Goal: Book appointment/travel/reservation

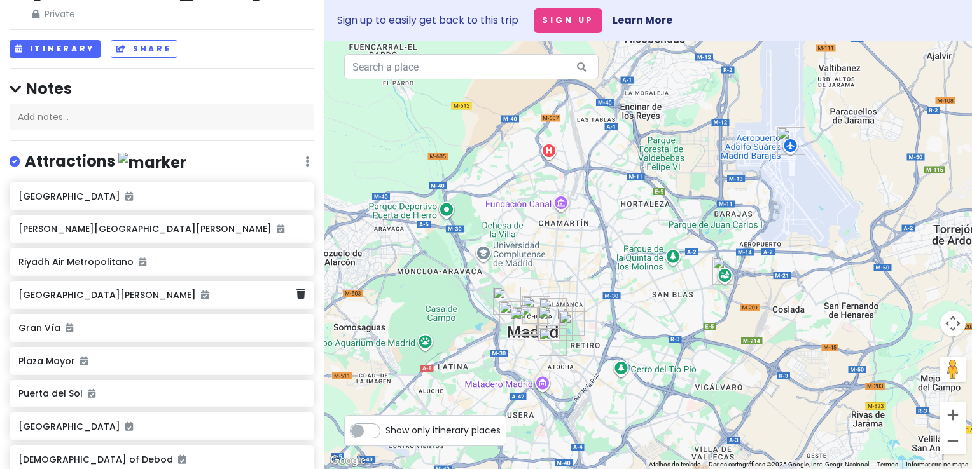
scroll to position [64, 0]
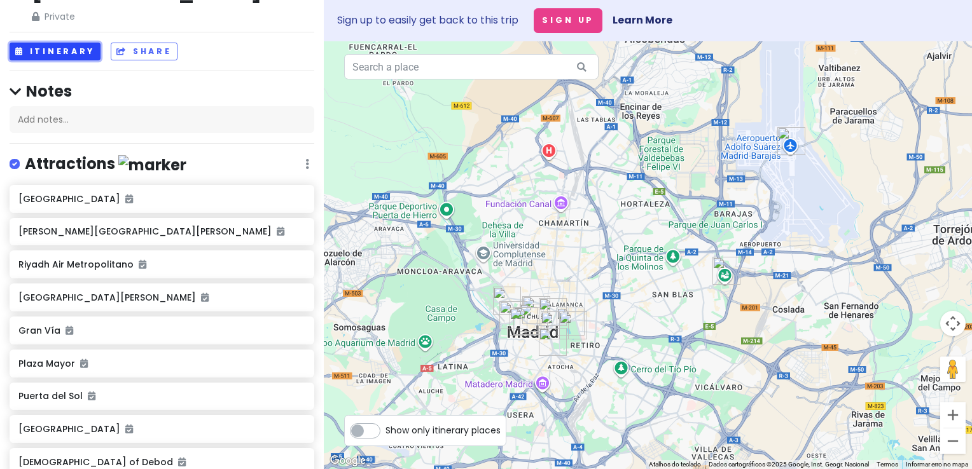
click at [74, 43] on button "Itinerary" at bounding box center [55, 52] width 91 height 18
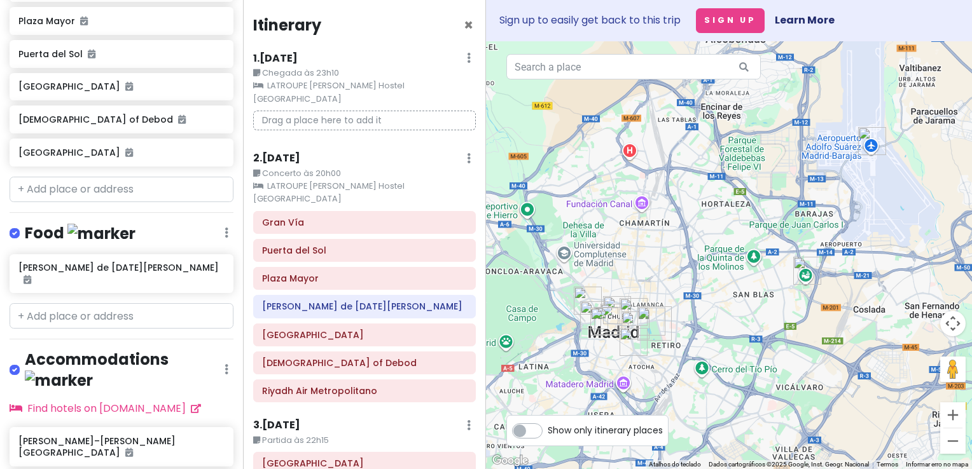
scroll to position [471, 0]
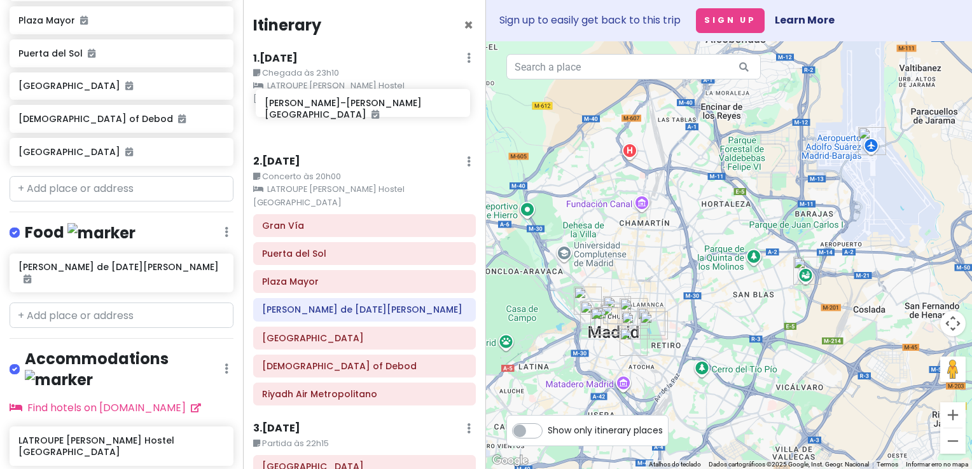
drag, startPoint x: 113, startPoint y: 349, endPoint x: 359, endPoint y: 113, distance: 340.5
click at [359, 113] on div "[PERSON_NAME] in [GEOGRAPHIC_DATA] Private Change Dates Make a Copy Delete Trip…" at bounding box center [486, 234] width 972 height 469
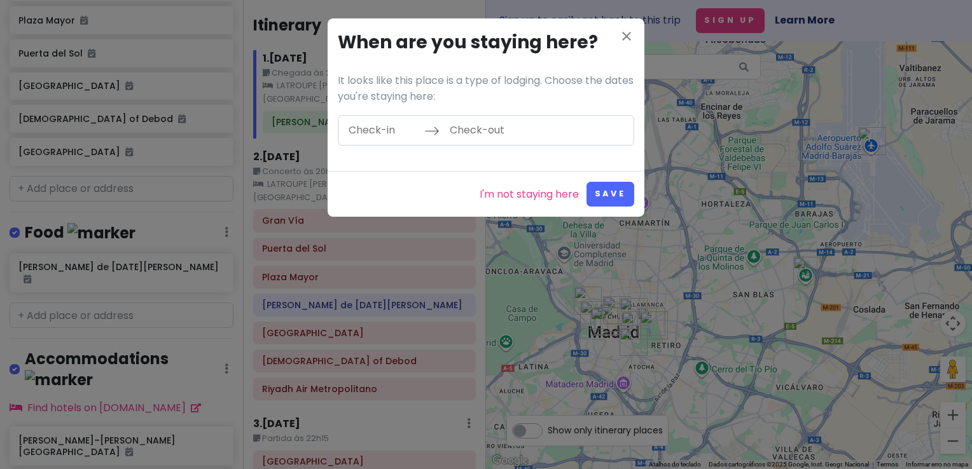
click at [378, 125] on input "Check-in" at bounding box center [383, 130] width 83 height 29
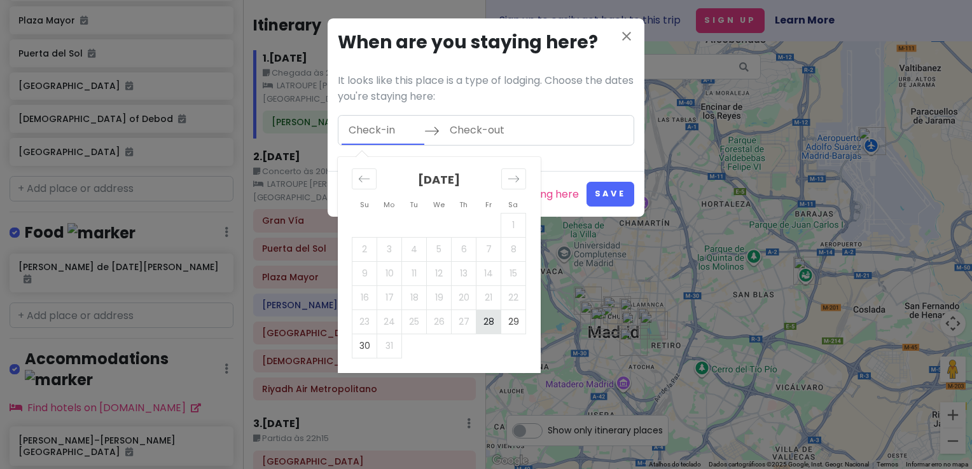
click at [487, 322] on td "28" at bounding box center [488, 322] width 25 height 24
type input "[DATE]"
click at [361, 344] on td "30" at bounding box center [364, 346] width 25 height 24
type input "[DATE]"
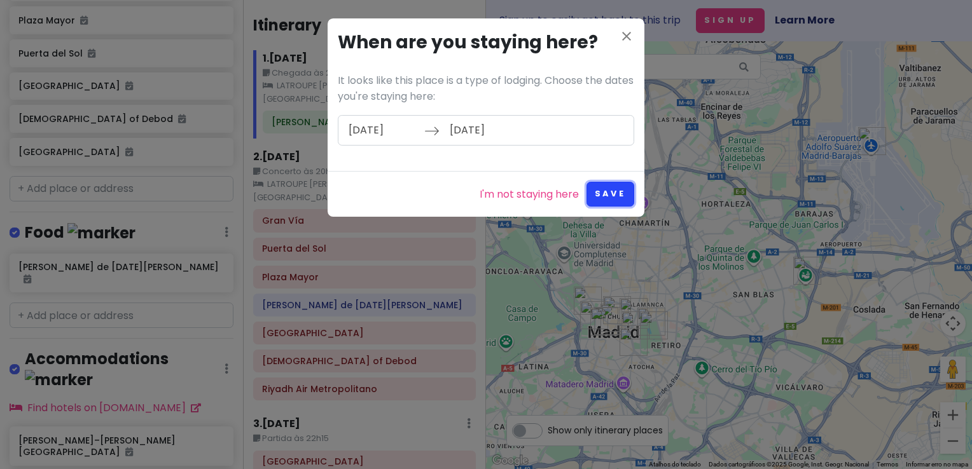
click at [615, 195] on button "Save" at bounding box center [610, 194] width 48 height 25
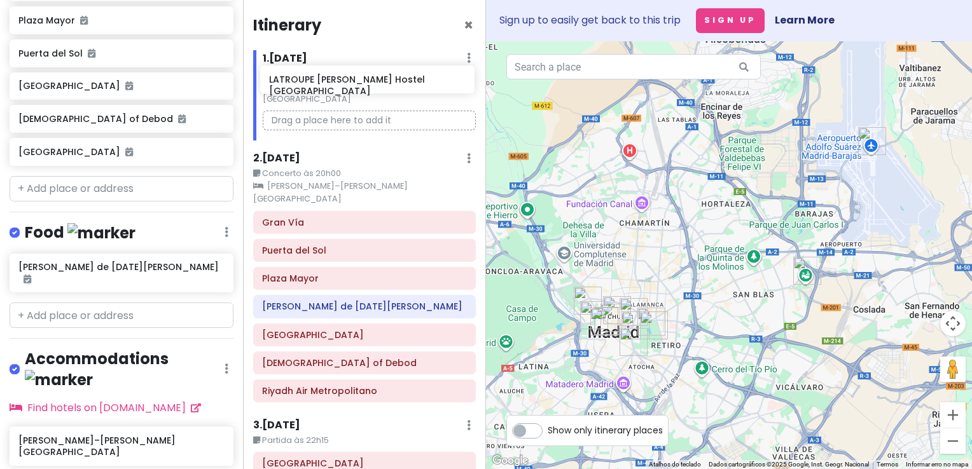
drag, startPoint x: 125, startPoint y: 377, endPoint x: 376, endPoint y: 83, distance: 386.2
click at [376, 83] on div "[PERSON_NAME] in [GEOGRAPHIC_DATA] Private Change Dates Make a Copy Delete Trip…" at bounding box center [486, 234] width 972 height 469
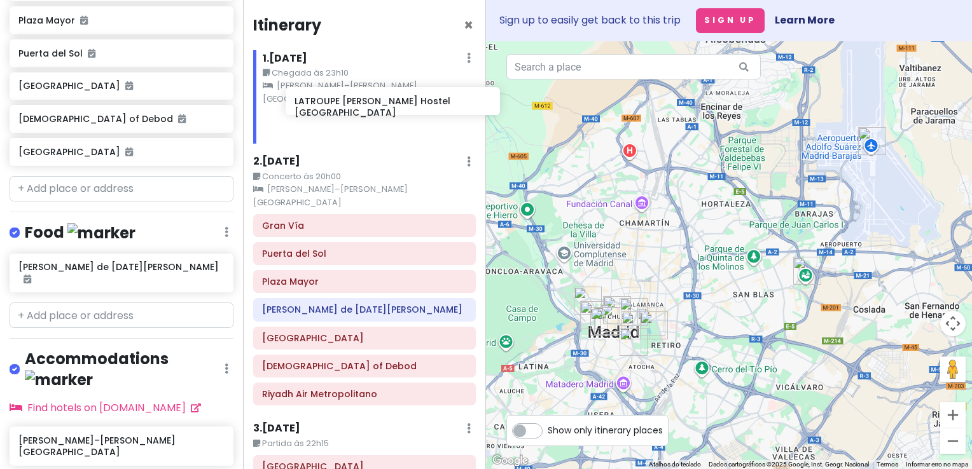
drag, startPoint x: 99, startPoint y: 378, endPoint x: 375, endPoint y: 106, distance: 387.7
click at [375, 106] on div "[PERSON_NAME] in [GEOGRAPHIC_DATA] Private Change Dates Make a Copy Delete Trip…" at bounding box center [486, 234] width 972 height 469
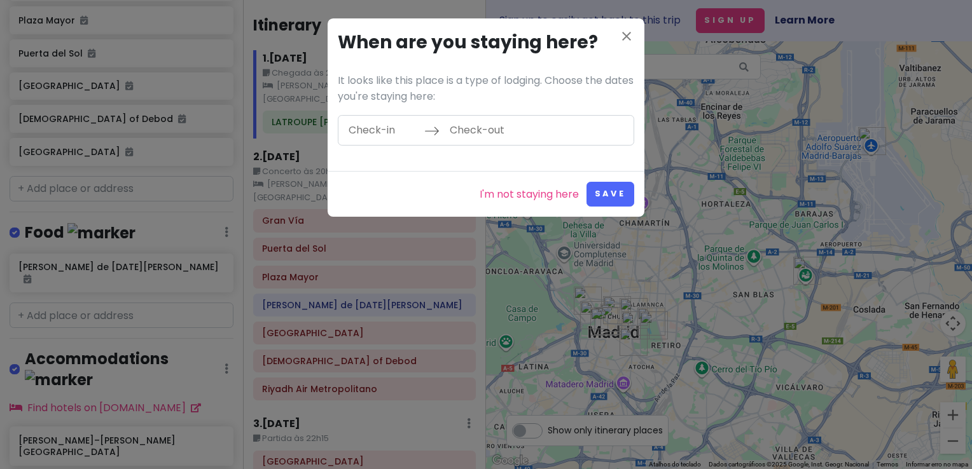
click at [368, 130] on input "Check-in" at bounding box center [383, 130] width 83 height 29
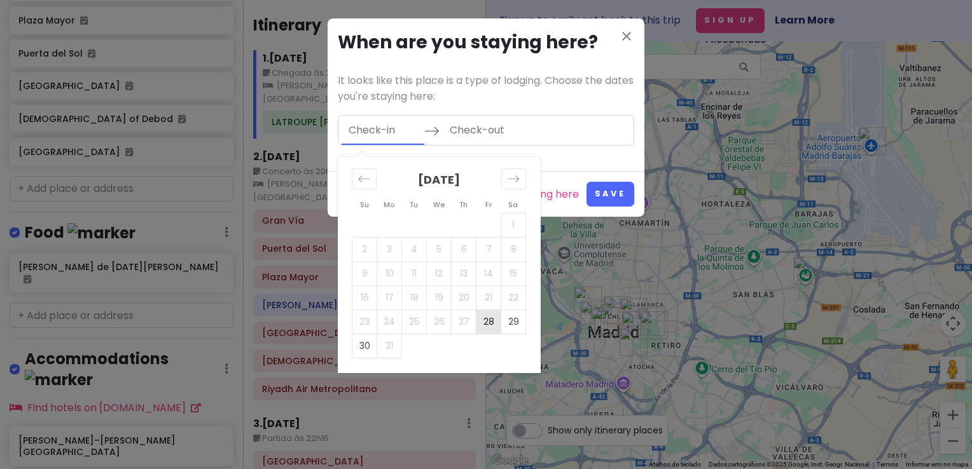
click at [491, 324] on td "28" at bounding box center [488, 322] width 25 height 24
type input "[DATE]"
click at [362, 349] on td "30" at bounding box center [364, 346] width 25 height 24
type input "[DATE]"
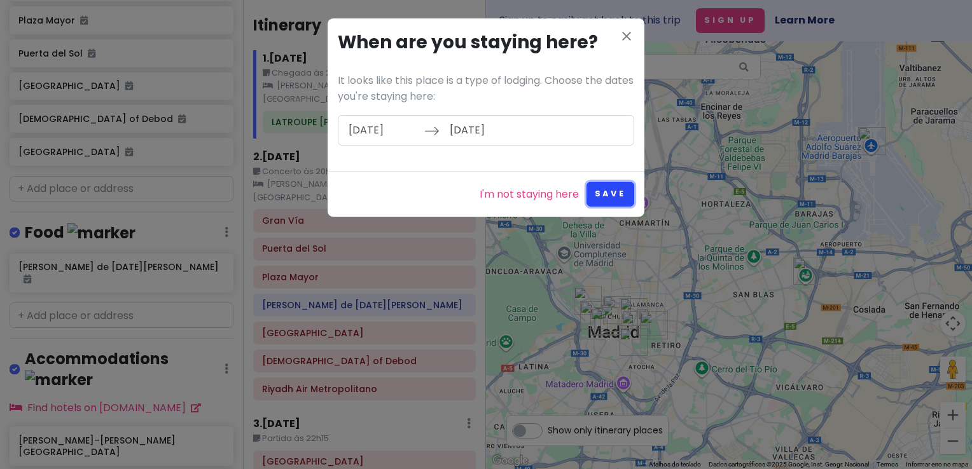
click at [614, 184] on button "Save" at bounding box center [610, 194] width 48 height 25
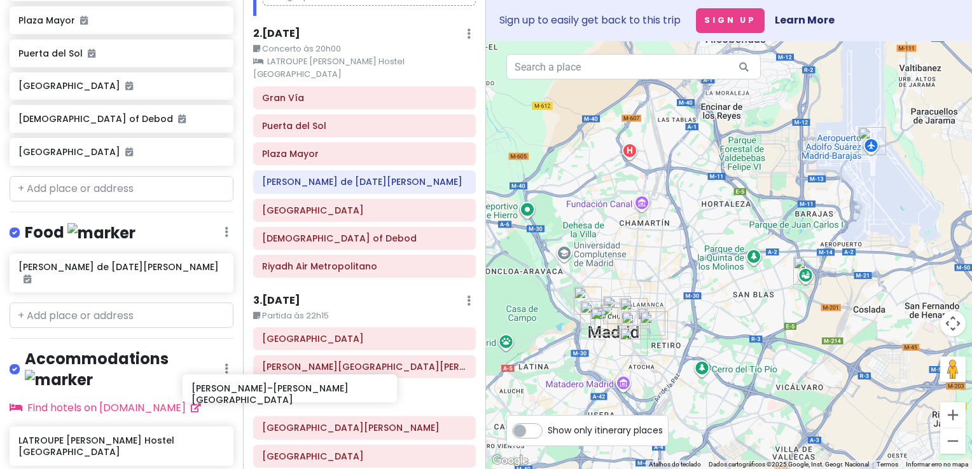
scroll to position [141, 0]
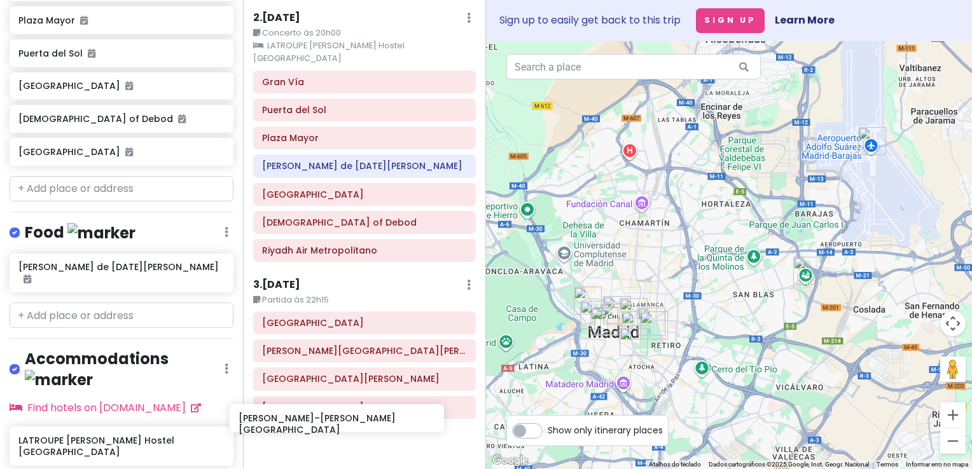
drag, startPoint x: 120, startPoint y: 347, endPoint x: 344, endPoint y: 424, distance: 237.3
click at [344, 424] on div "[PERSON_NAME] in [GEOGRAPHIC_DATA] Private Change Dates Make a Copy Delete Trip…" at bounding box center [486, 234] width 972 height 469
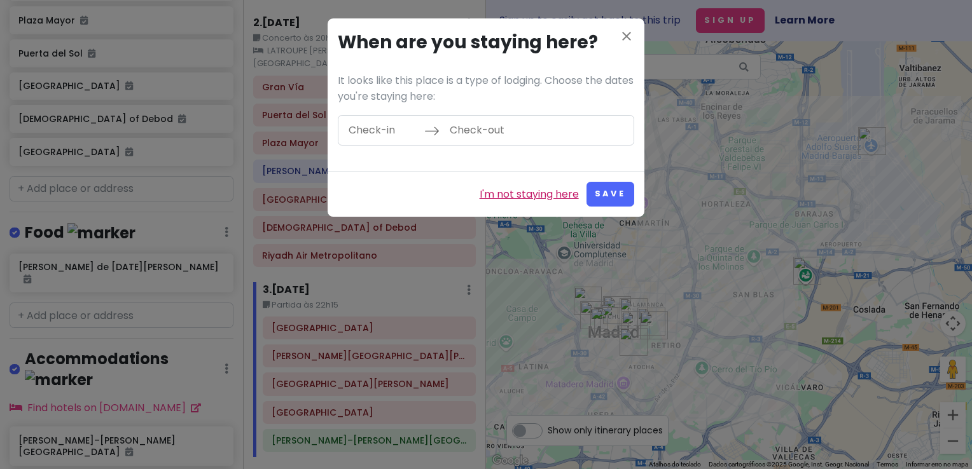
click at [536, 190] on link "I'm not staying here" at bounding box center [529, 194] width 99 height 17
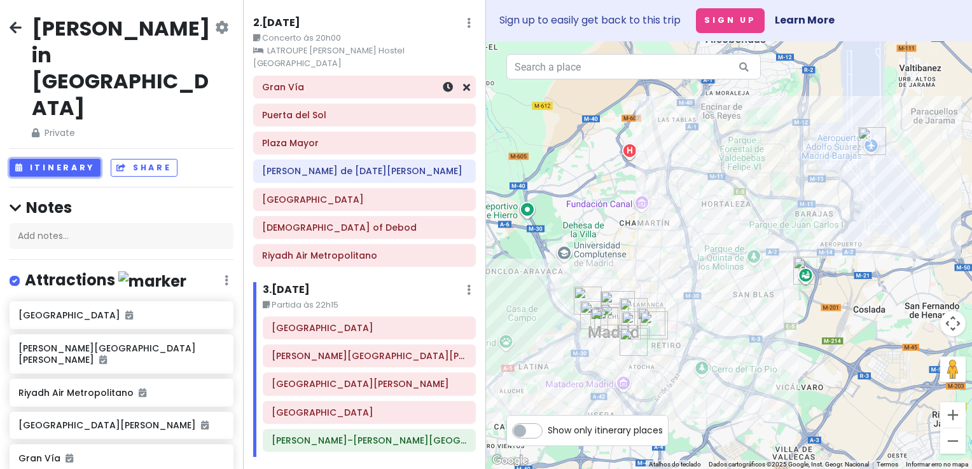
scroll to position [0, 0]
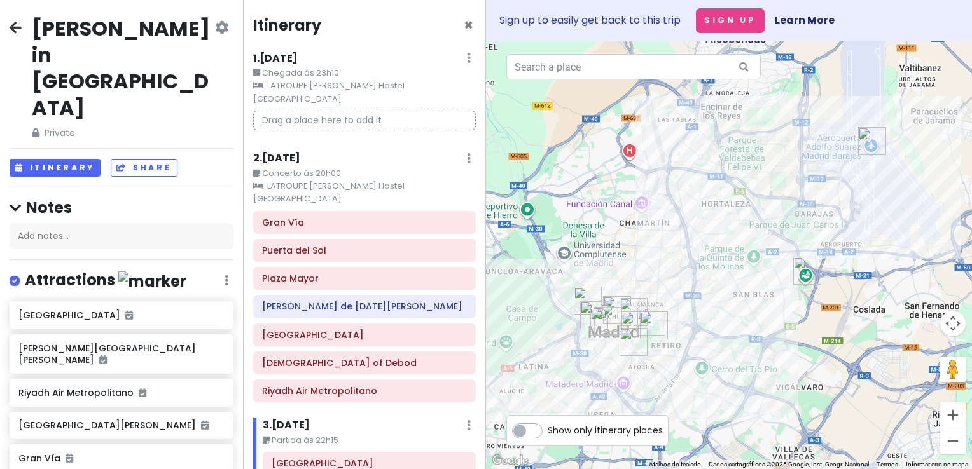
click at [300, 152] on h6 "2 . [DATE]" at bounding box center [276, 158] width 47 height 13
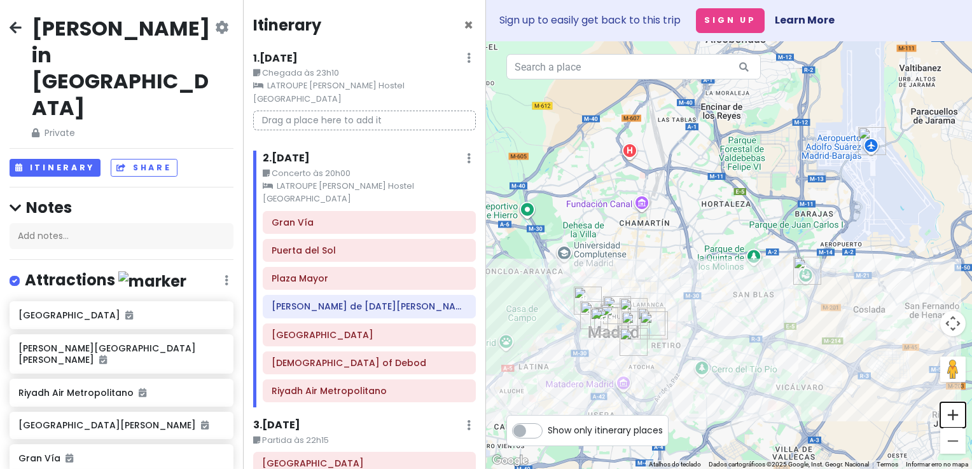
click at [953, 415] on button "Aumentar o zoom" at bounding box center [952, 415] width 25 height 25
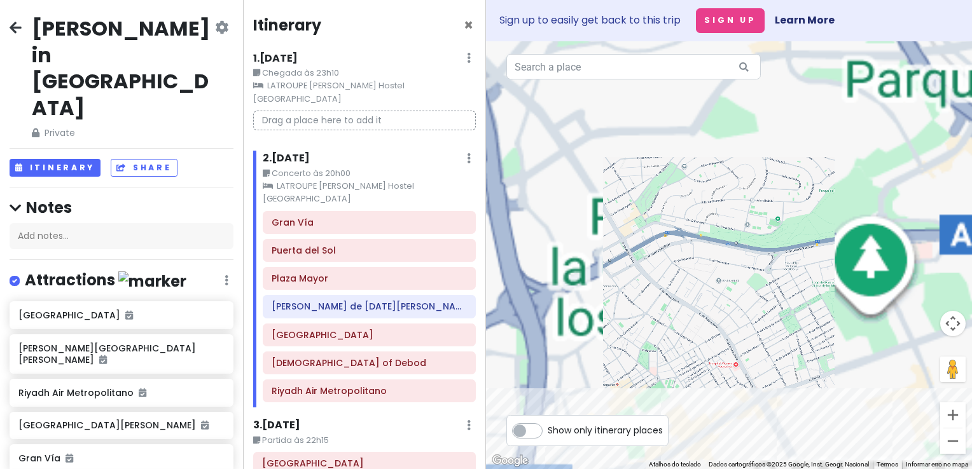
drag, startPoint x: 615, startPoint y: 343, endPoint x: 930, endPoint y: 147, distance: 371.1
click at [930, 147] on div at bounding box center [729, 255] width 486 height 428
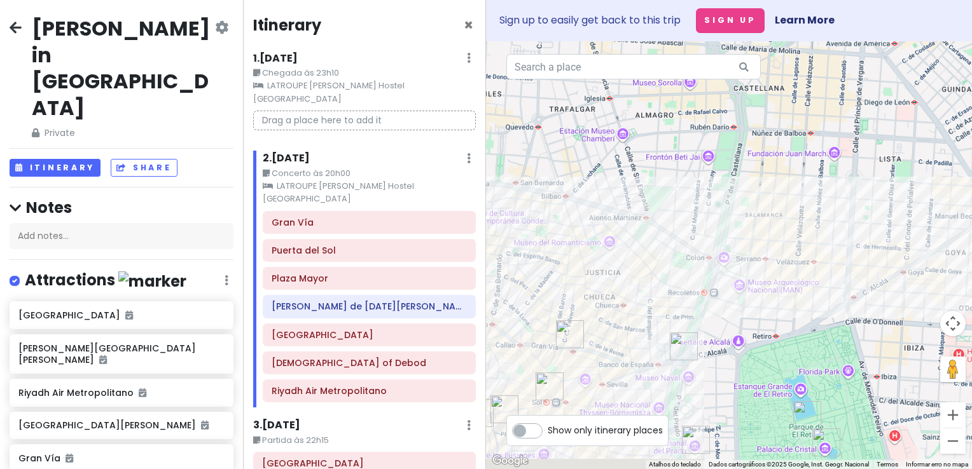
drag, startPoint x: 594, startPoint y: 230, endPoint x: 759, endPoint y: 172, distance: 175.2
click at [759, 172] on div at bounding box center [729, 255] width 486 height 428
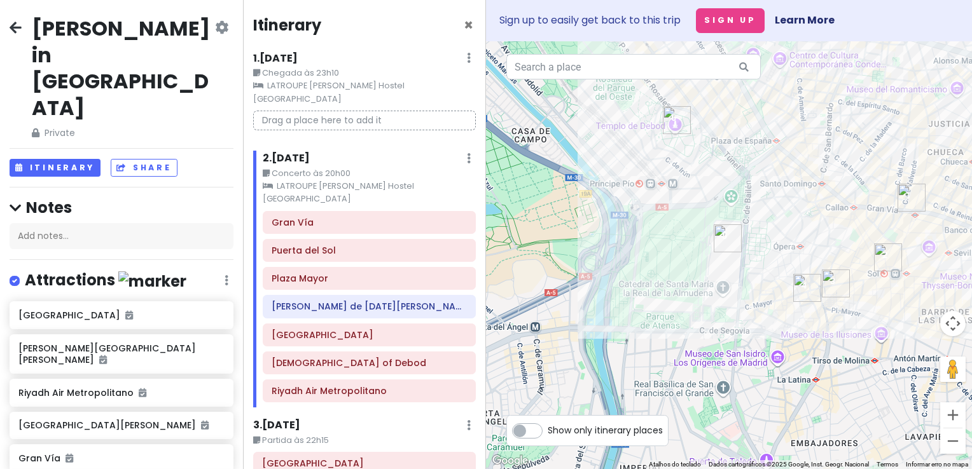
drag, startPoint x: 663, startPoint y: 315, endPoint x: 532, endPoint y: 368, distance: 141.2
click at [546, 340] on div at bounding box center [729, 255] width 486 height 428
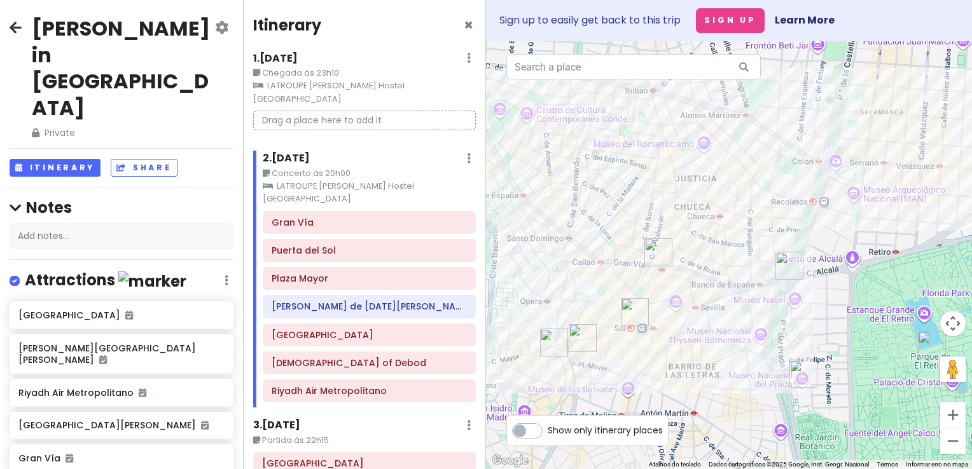
drag, startPoint x: 519, startPoint y: 432, endPoint x: 532, endPoint y: 421, distance: 17.6
click at [548, 432] on label "Show only itinerary places" at bounding box center [605, 427] width 115 height 15
click at [548, 429] on input "Show only itinerary places" at bounding box center [552, 424] width 8 height 8
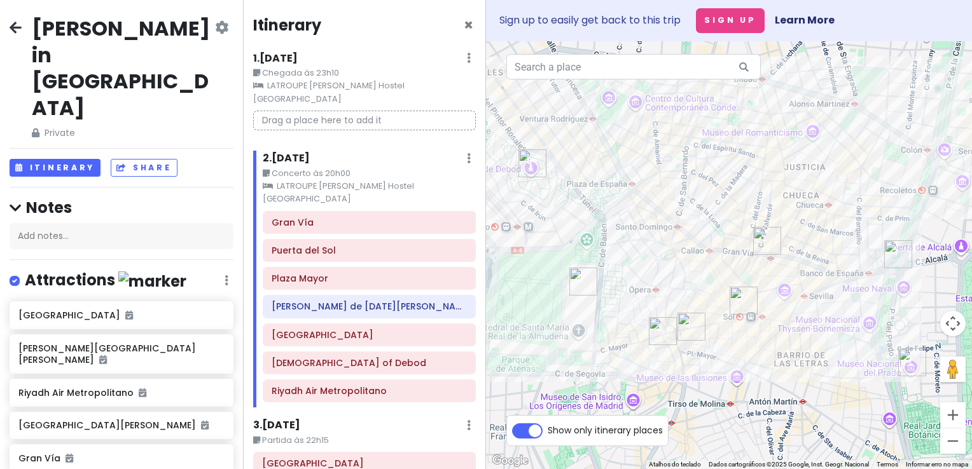
drag, startPoint x: 577, startPoint y: 303, endPoint x: 577, endPoint y: 406, distance: 102.4
click at [674, 291] on div at bounding box center [729, 255] width 486 height 428
click at [548, 436] on label "Show only itinerary places" at bounding box center [605, 427] width 115 height 15
click at [548, 429] on input "Show only itinerary places" at bounding box center [552, 424] width 8 height 8
click at [548, 436] on label "Show only itinerary places" at bounding box center [605, 427] width 115 height 15
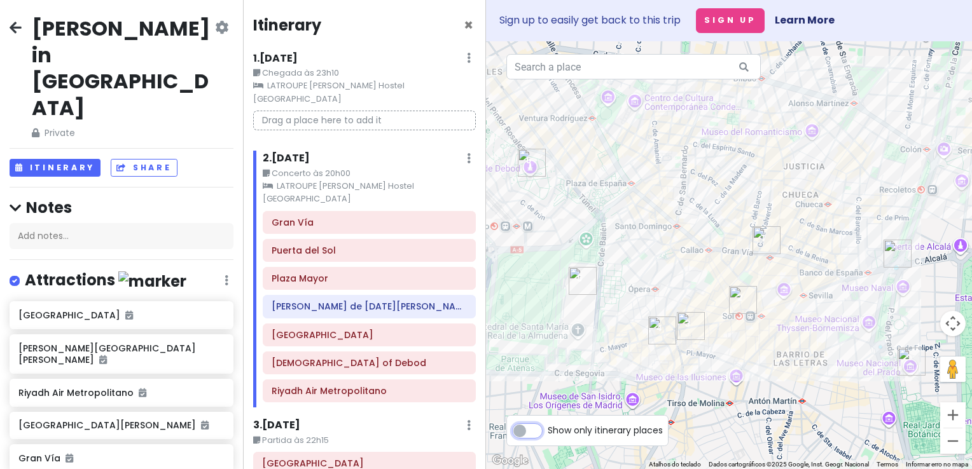
click at [548, 429] on input "Show only itinerary places" at bounding box center [552, 424] width 8 height 8
checkbox input "true"
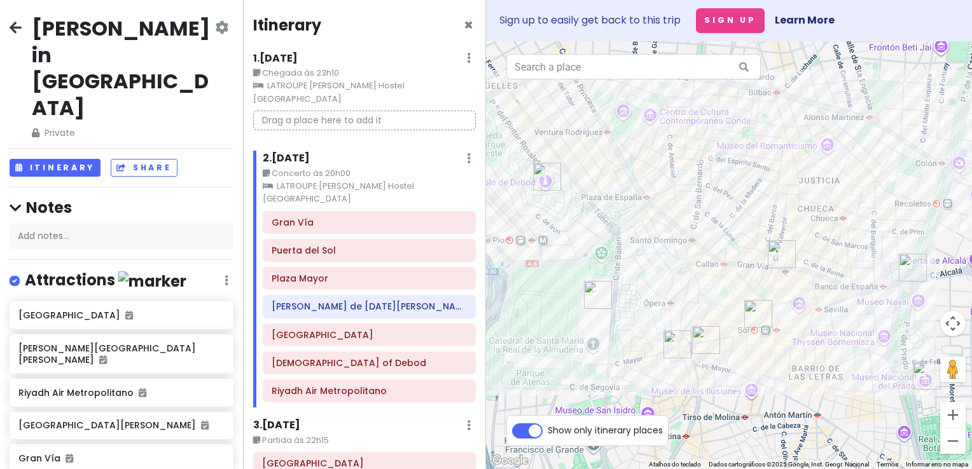
drag, startPoint x: 727, startPoint y: 390, endPoint x: 750, endPoint y: 403, distance: 25.9
click at [750, 403] on div at bounding box center [729, 255] width 486 height 428
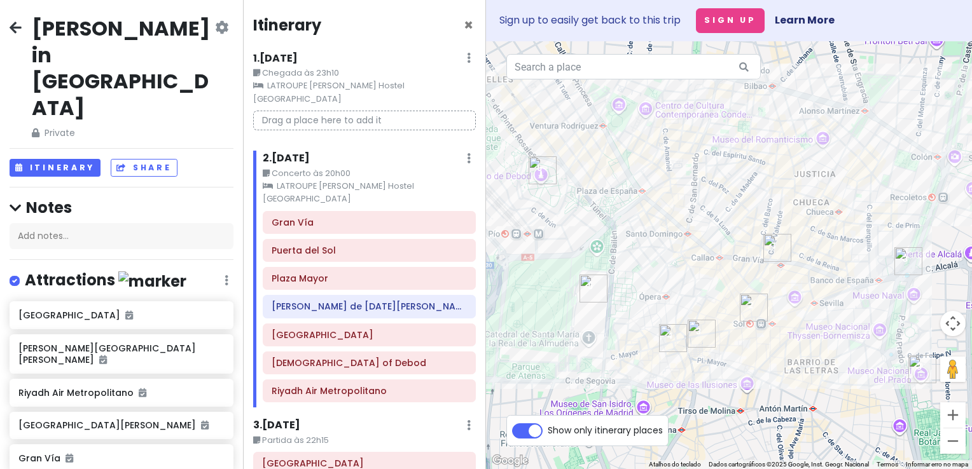
drag, startPoint x: 714, startPoint y: 272, endPoint x: 707, endPoint y: 258, distance: 15.6
click at [707, 258] on div at bounding box center [729, 255] width 486 height 428
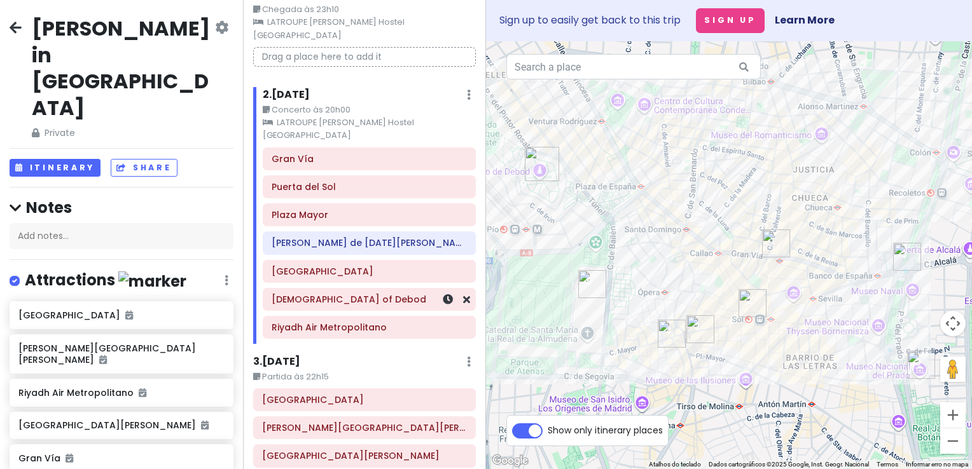
scroll to position [135, 0]
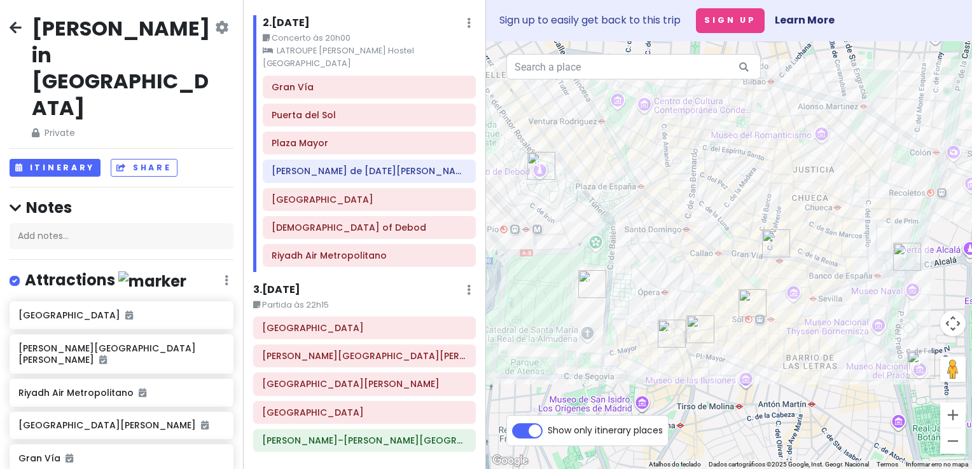
click at [285, 284] on h6 "3 . [DATE]" at bounding box center [276, 290] width 47 height 13
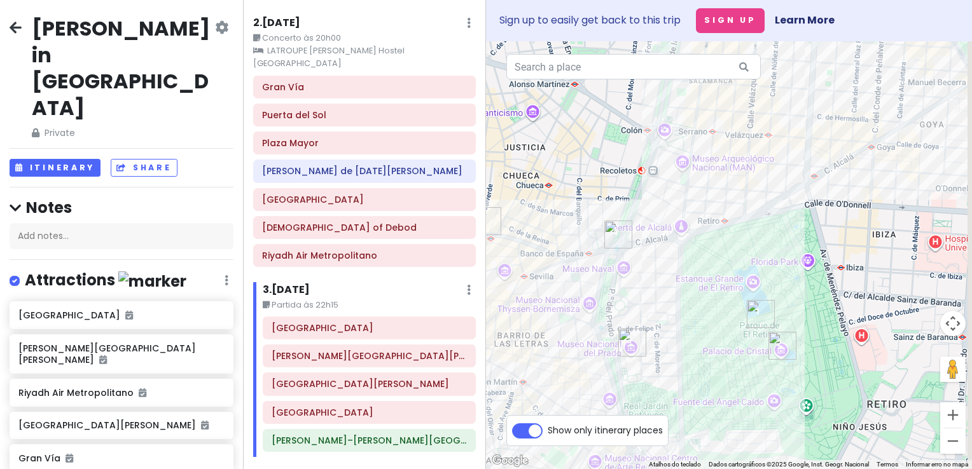
click at [440, 291] on div "[PERSON_NAME] in [GEOGRAPHIC_DATA] Private Change Dates Make a Copy Delete Trip…" at bounding box center [486, 234] width 972 height 469
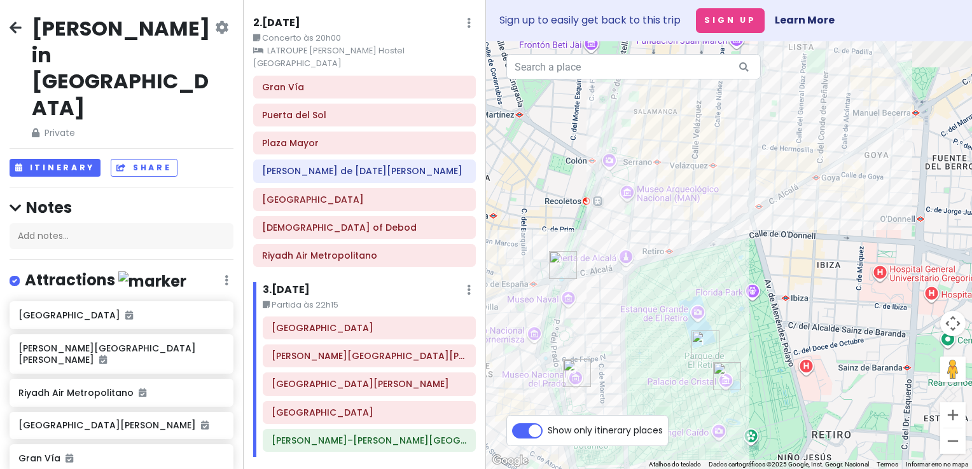
drag, startPoint x: 709, startPoint y: 263, endPoint x: 796, endPoint y: 291, distance: 91.5
click at [796, 291] on div at bounding box center [729, 255] width 486 height 428
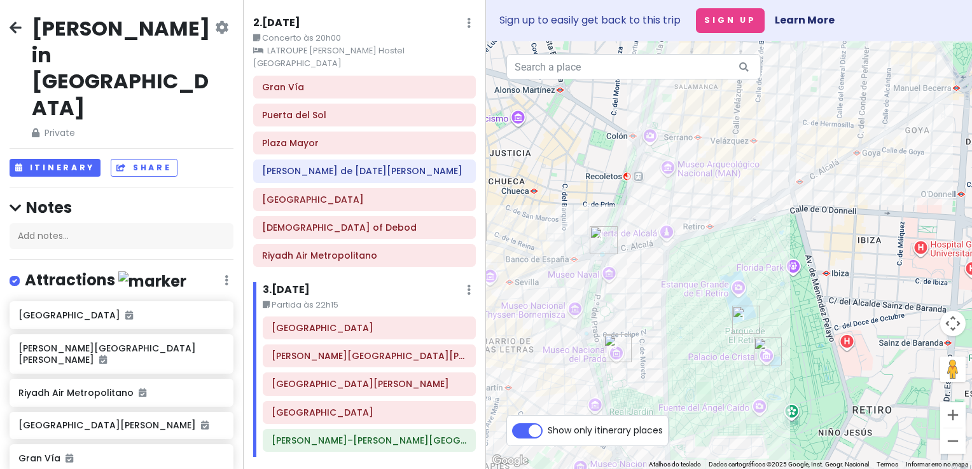
drag, startPoint x: 736, startPoint y: 231, endPoint x: 778, endPoint y: 205, distance: 49.4
click at [778, 205] on div at bounding box center [729, 255] width 486 height 428
click at [245, 188] on div "[GEOGRAPHIC_DATA]" at bounding box center [365, 199] width 242 height 23
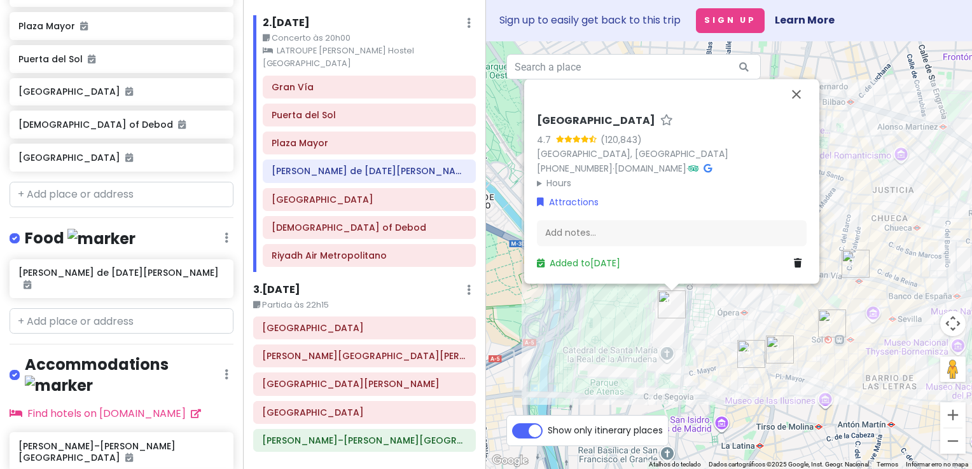
scroll to position [0, 0]
